Goal: Task Accomplishment & Management: Manage account settings

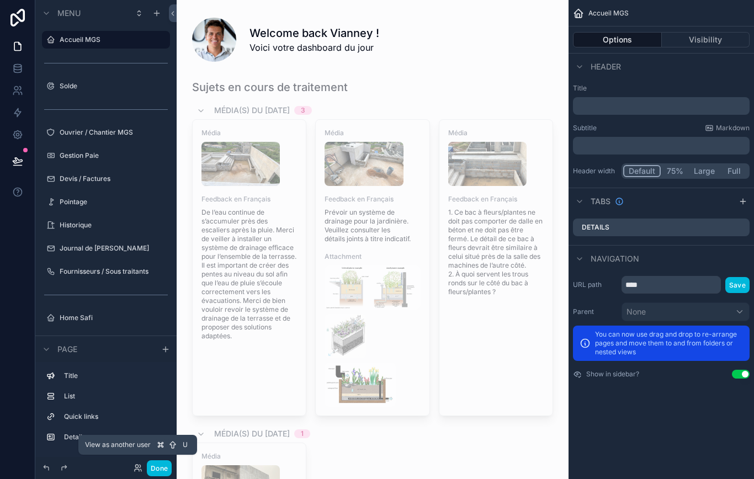
click at [141, 473] on icon at bounding box center [138, 468] width 9 height 9
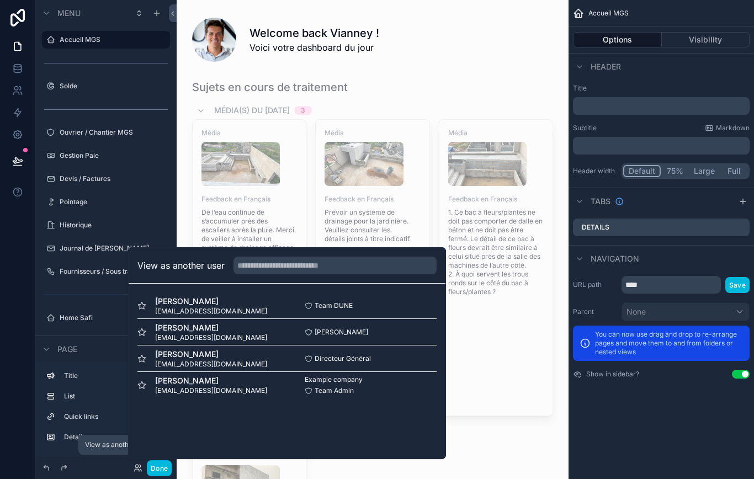
click at [397, 362] on div "Youssou Samb samb@dunesignature.com Directeur Général Select" at bounding box center [287, 359] width 299 height 27
click at [418, 372] on div "Youssou Samb samb@dunesignature.com Directeur Général Select" at bounding box center [287, 359] width 299 height 27
click at [415, 395] on div "Example company Team Admin Select" at bounding box center [362, 386] width 150 height 20
click at [417, 336] on div "Cheikh Sané cheikhmgsconstruction@gmail.com Cheikh Sané Select" at bounding box center [287, 332] width 299 height 27
click at [403, 319] on div "Safi Faidhi safi@idsconsultant.com Team DUNE Select" at bounding box center [287, 306] width 299 height 27
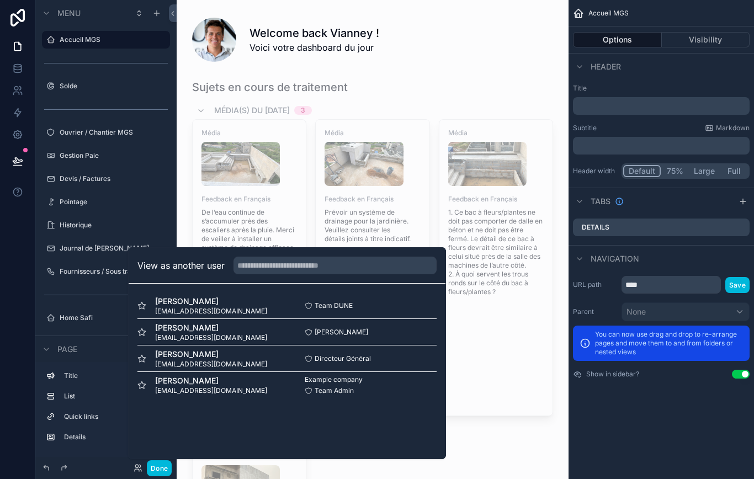
click at [408, 346] on div "Cheikh Sané cheikhmgsconstruction@gmail.com Cheikh Sané Select" at bounding box center [287, 332] width 299 height 27
click at [408, 332] on div "Cheikh Sané cheikhmgsconstruction@gmail.com Cheikh Sané Select" at bounding box center [287, 332] width 299 height 27
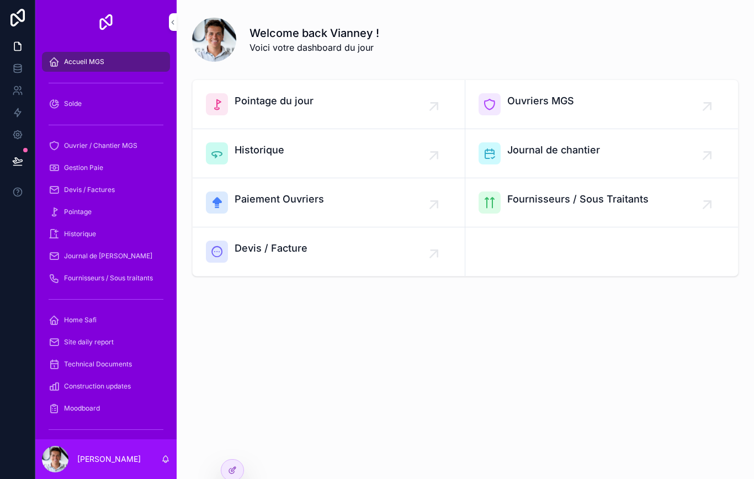
click at [245, 479] on div "Welcome back Vianney ! Voici votre dashboard du jour Pointage du jour Ouvriers …" at bounding box center [466, 239] width 578 height 479
click at [236, 463] on div at bounding box center [232, 470] width 22 height 21
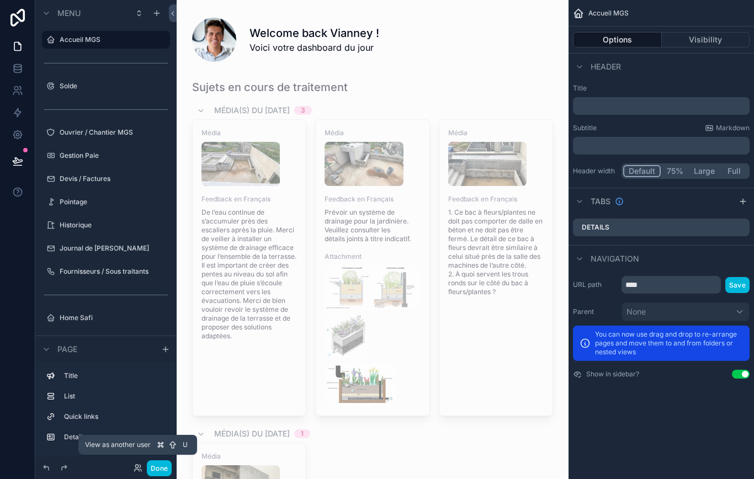
click at [129, 457] on div "Title List Quick links Details" at bounding box center [105, 409] width 141 height 95
click at [141, 473] on icon at bounding box center [138, 468] width 9 height 9
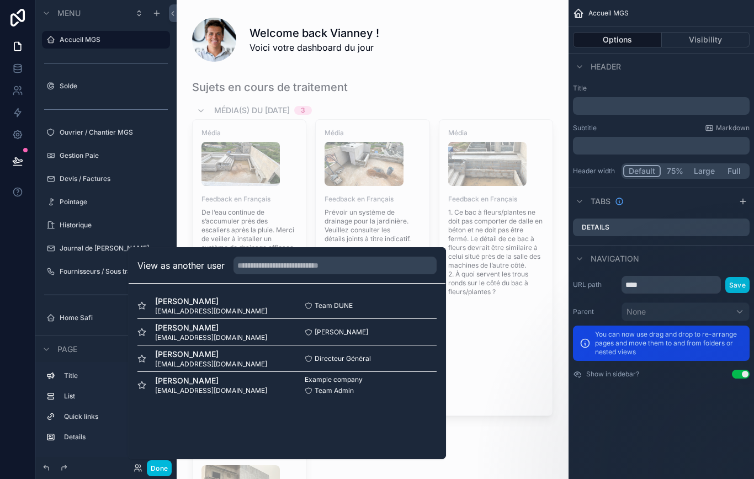
click at [394, 363] on div "Directeur Général Select" at bounding box center [362, 359] width 150 height 9
click at [388, 422] on div "View as another user [PERSON_NAME] [PERSON_NAME][EMAIL_ADDRESS][DOMAIN_NAME] Te…" at bounding box center [287, 353] width 318 height 212
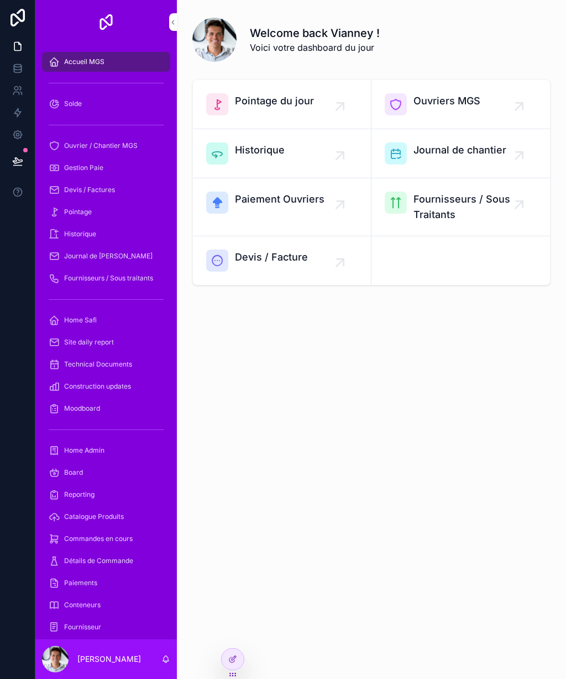
click at [231, 479] on div "Welcome back Vianney ! Voici votre dashboard du jour Pointage du jour Ouvriers …" at bounding box center [371, 339] width 389 height 679
click at [330, 479] on div "Welcome back Vianney ! Voici votre dashboard du jour Pointage du jour Ouvriers …" at bounding box center [371, 339] width 389 height 679
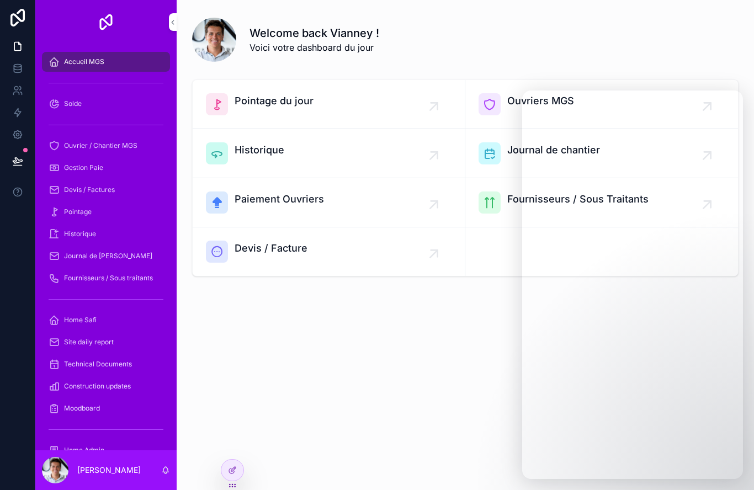
click at [220, 477] on div "Welcome back Vianney ! Voici votre dashboard du jour Pointage du jour Ouvriers …" at bounding box center [466, 245] width 578 height 490
click at [226, 479] on div at bounding box center [232, 475] width 23 height 31
click at [235, 471] on icon at bounding box center [232, 470] width 9 height 9
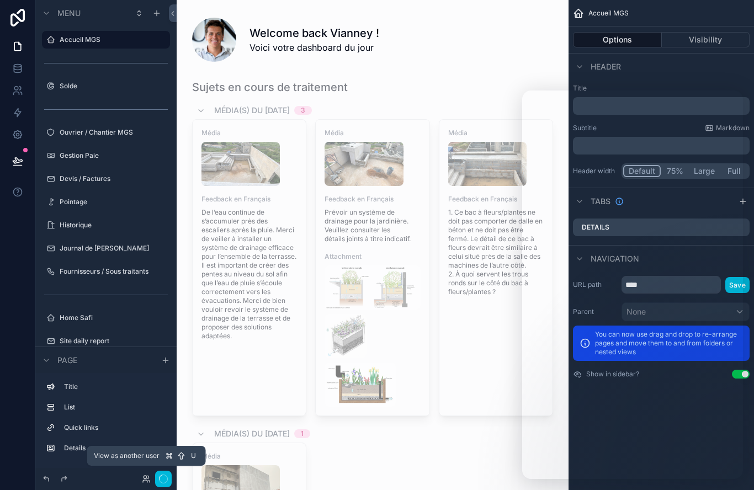
click at [147, 479] on icon at bounding box center [146, 479] width 9 height 9
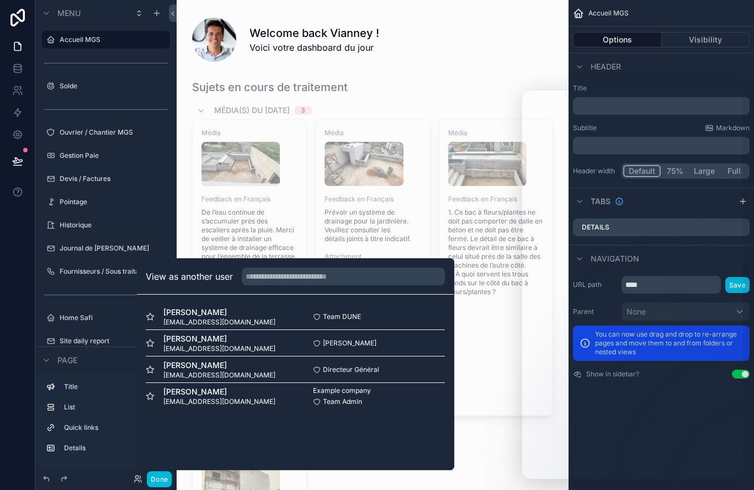
click at [421, 334] on div "Cheikh Sané cheikhmgsconstruction@gmail.com Cheikh Sané Select" at bounding box center [295, 343] width 299 height 27
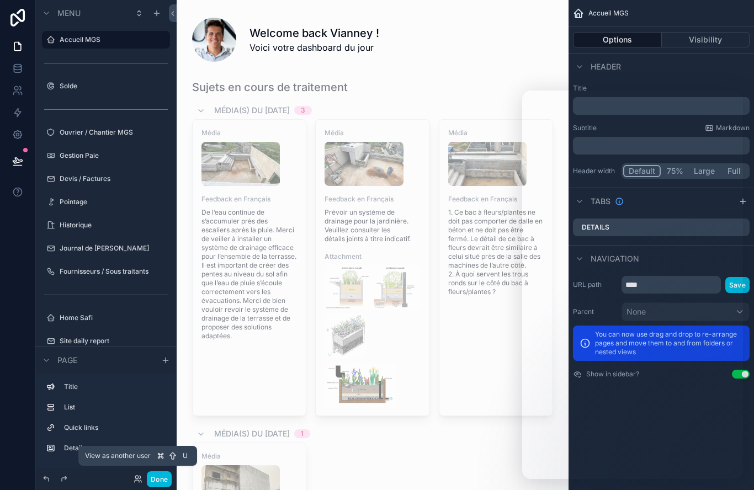
click at [140, 478] on icon at bounding box center [138, 479] width 9 height 9
click at [154, 479] on button "Done" at bounding box center [159, 480] width 25 height 16
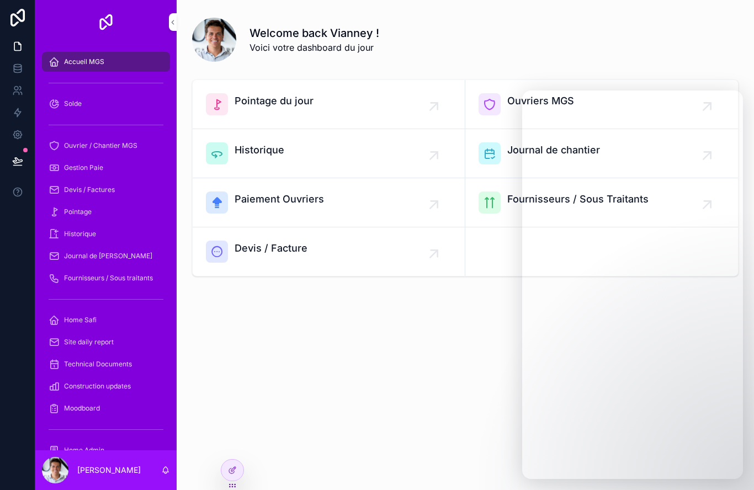
click at [3, 12] on link at bounding box center [17, 17] width 35 height 35
